Goal: Information Seeking & Learning: Learn about a topic

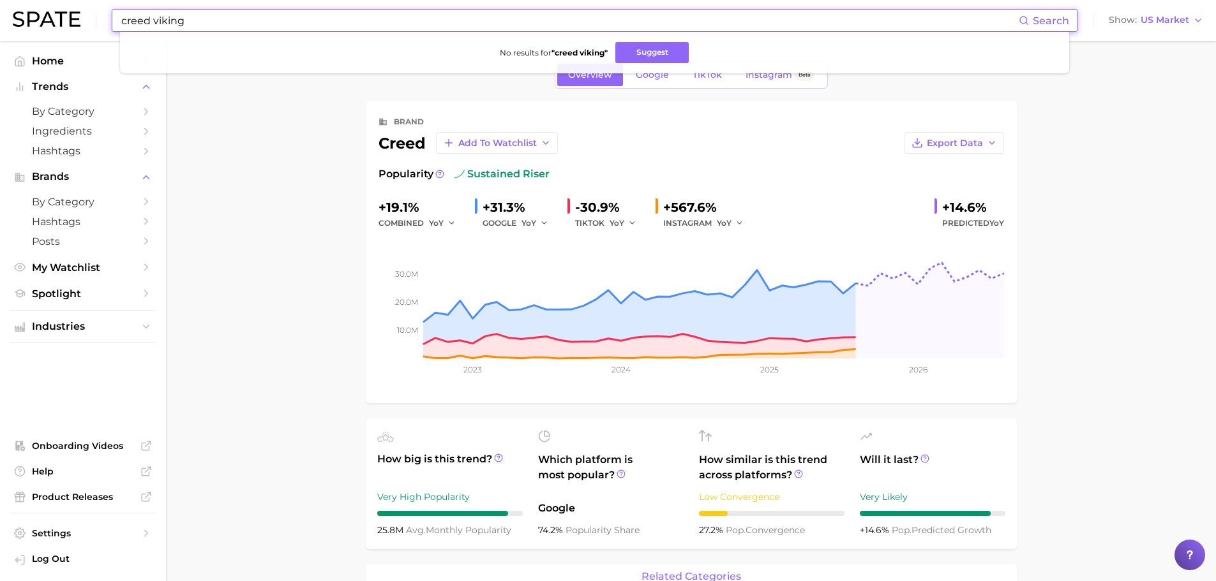
scroll to position [638, 0]
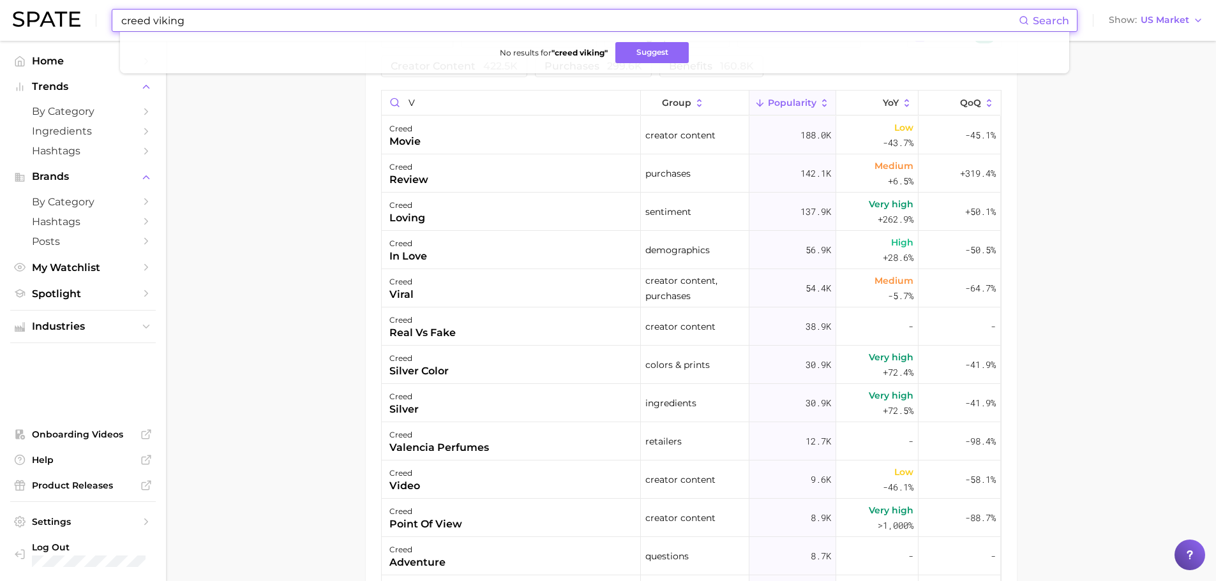
click at [207, 24] on input "creed viking" at bounding box center [569, 21] width 899 height 22
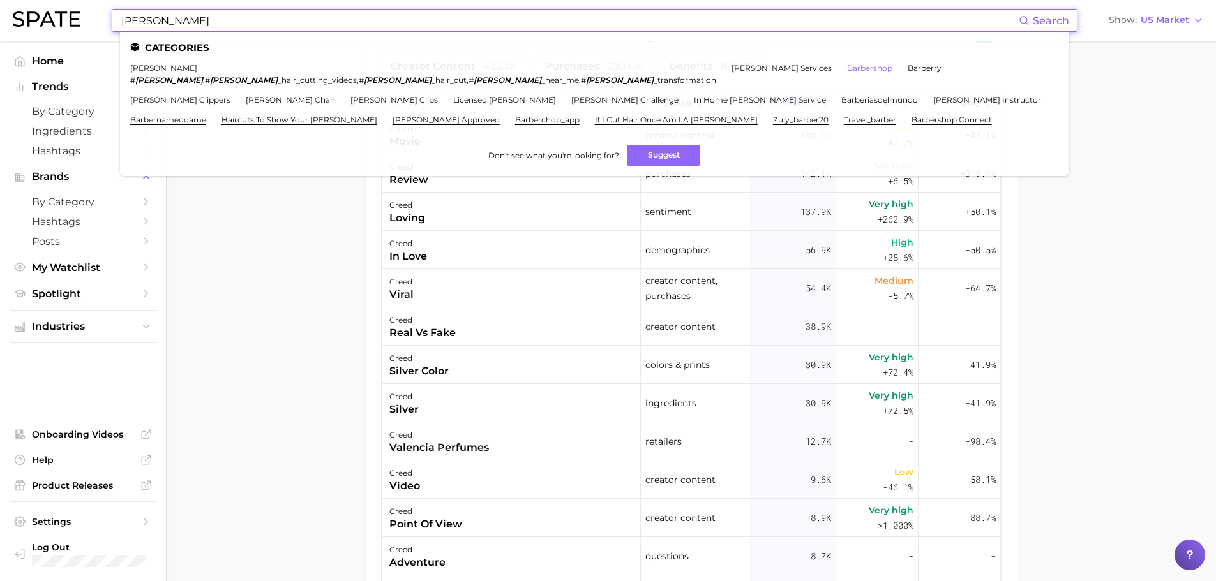
type input "[PERSON_NAME]"
click at [847, 71] on link "barbershop" at bounding box center [869, 68] width 45 height 10
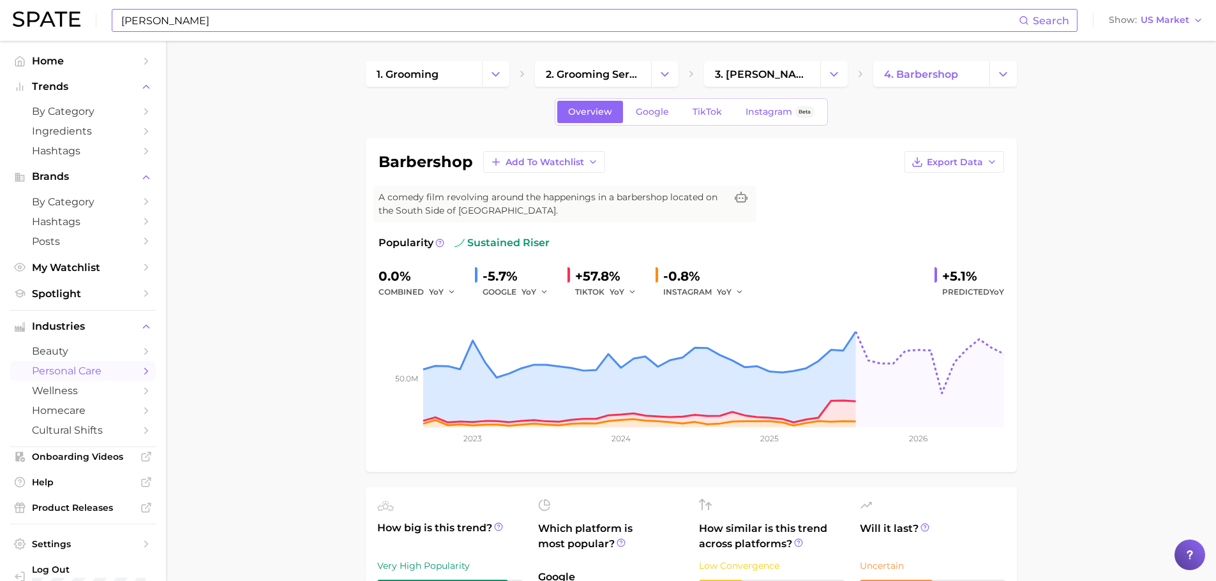
click at [294, 21] on input "[PERSON_NAME]" at bounding box center [569, 21] width 899 height 22
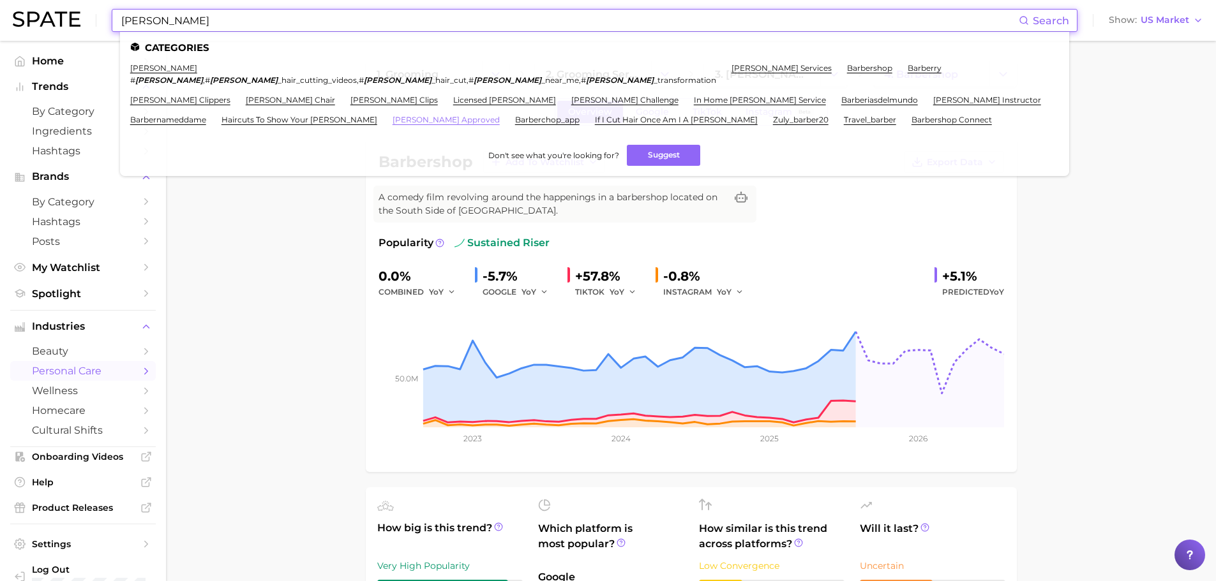
click at [500, 115] on link "[PERSON_NAME] approved" at bounding box center [446, 120] width 107 height 10
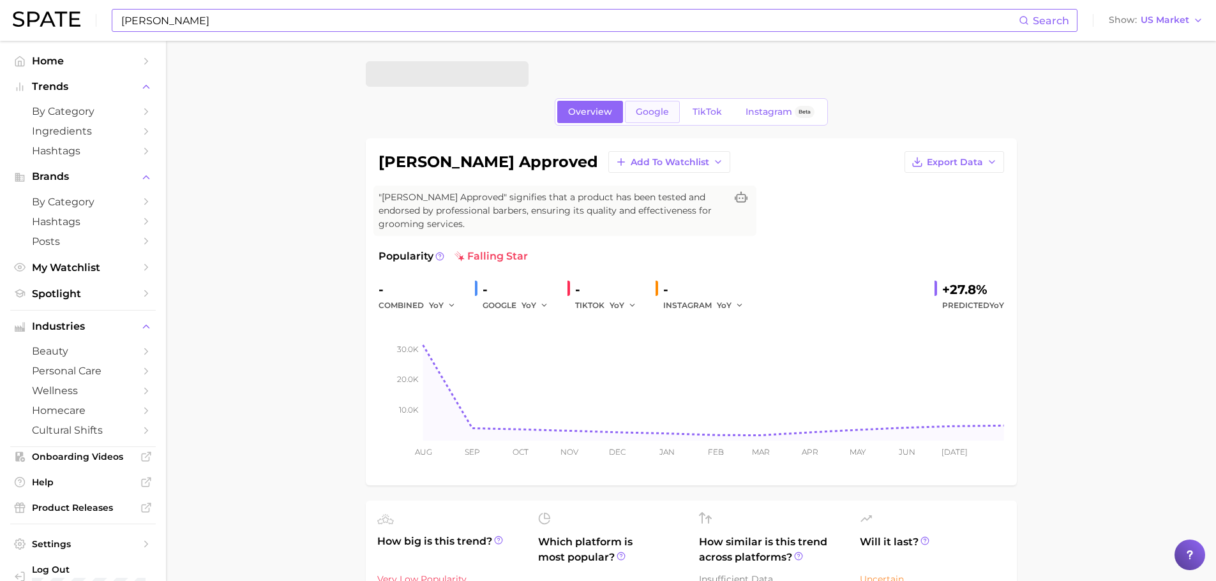
click at [651, 103] on link "Google" at bounding box center [652, 112] width 55 height 22
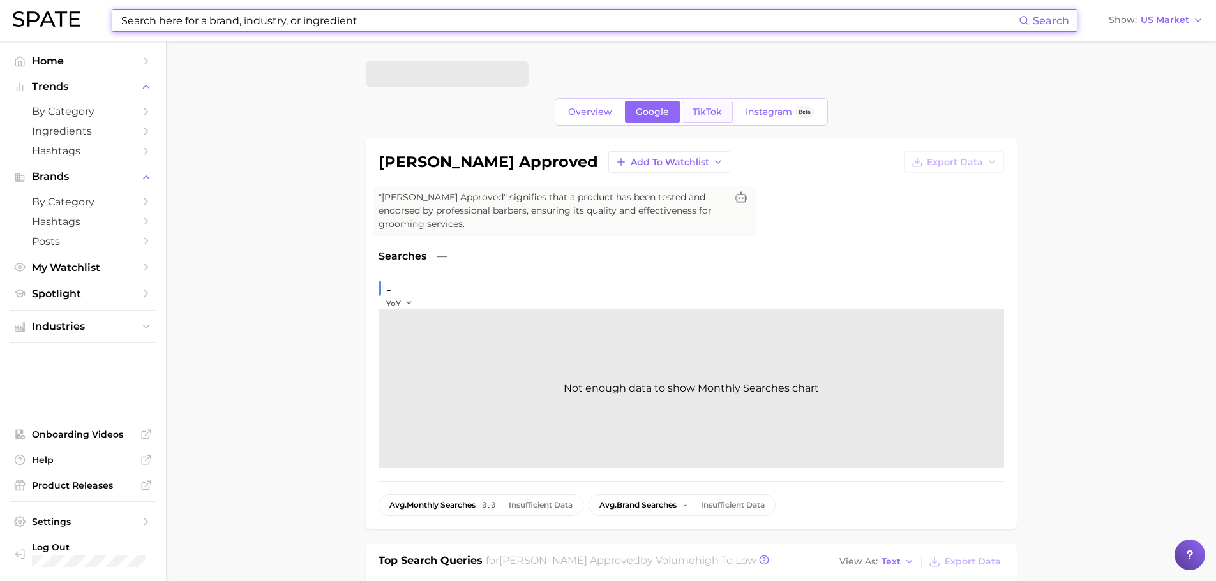
click at [701, 113] on span "TikTok" at bounding box center [707, 112] width 29 height 11
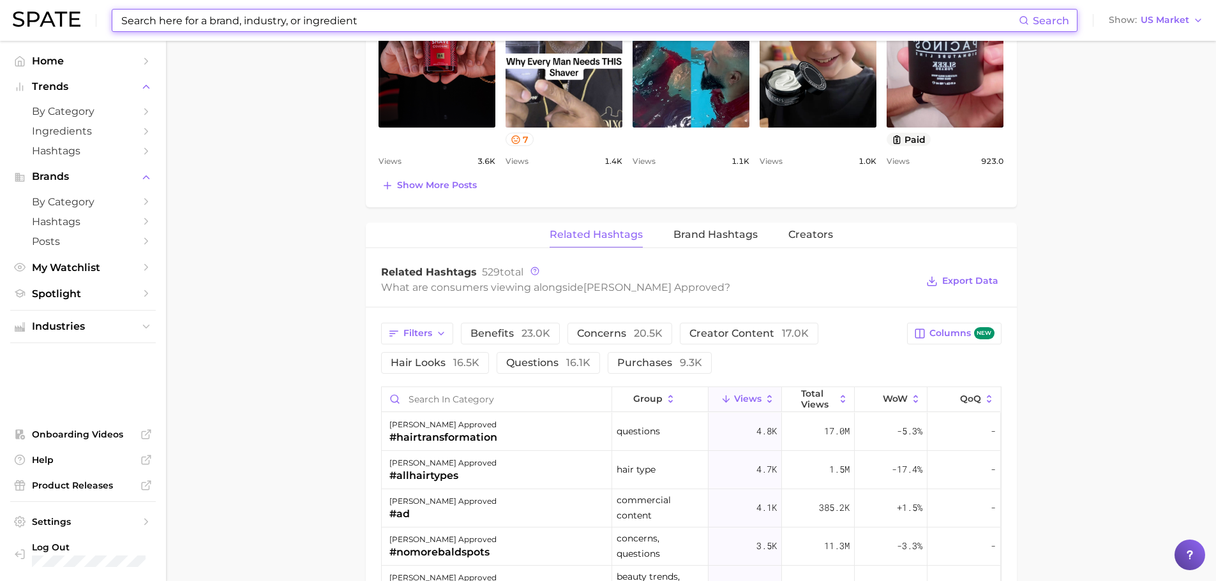
scroll to position [702, 0]
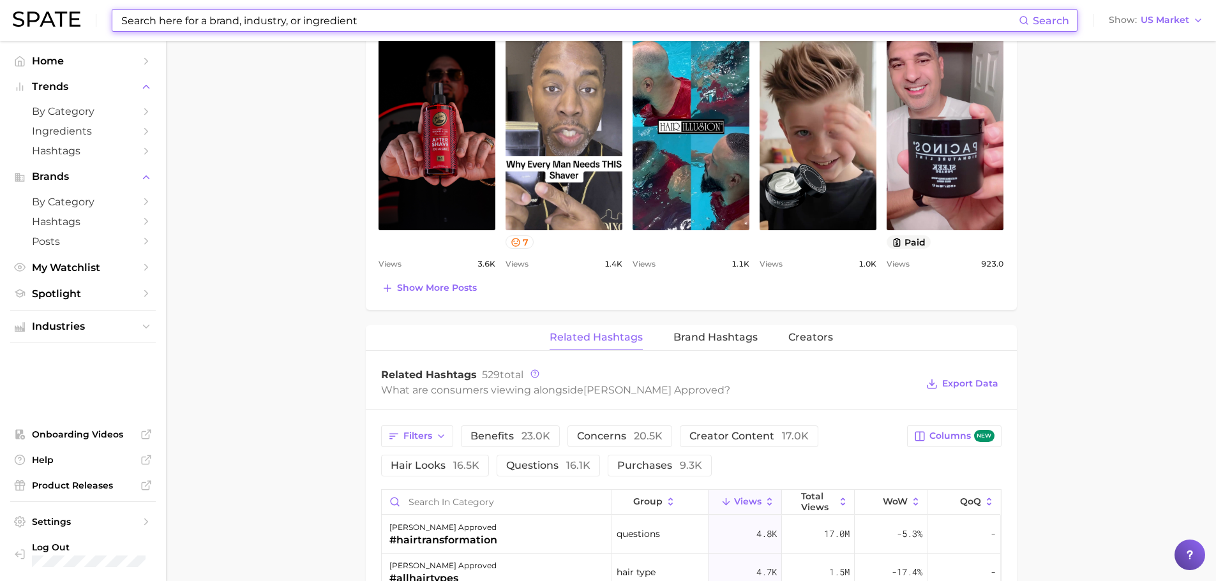
click at [223, 26] on input at bounding box center [569, 21] width 899 height 22
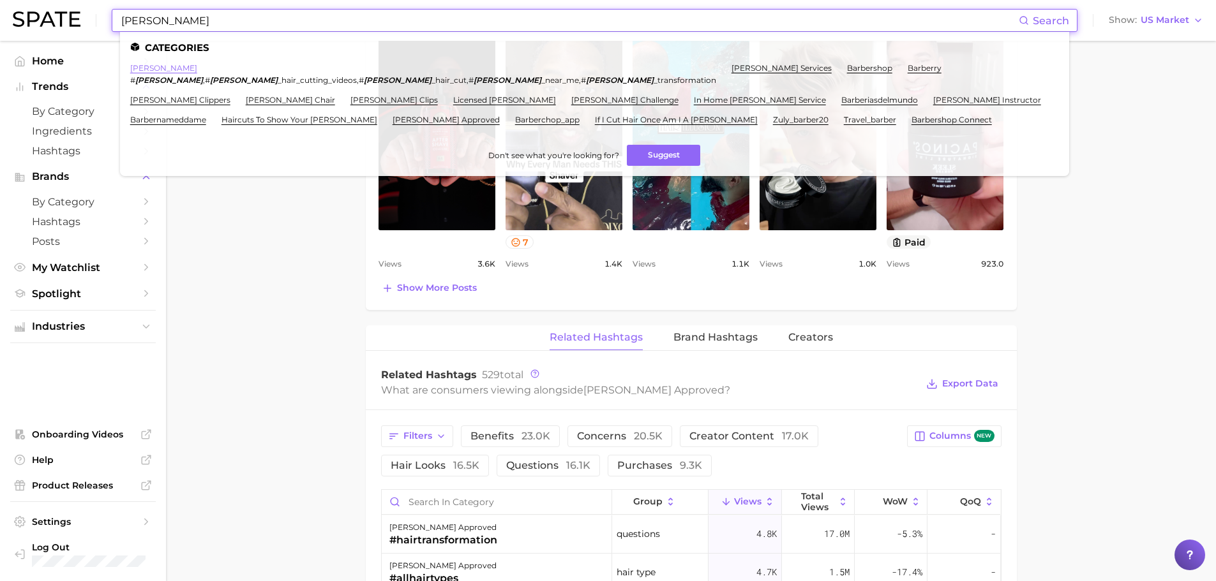
type input "[PERSON_NAME]"
click at [144, 71] on link "[PERSON_NAME]" at bounding box center [163, 68] width 67 height 10
